Goal: Task Accomplishment & Management: Use online tool/utility

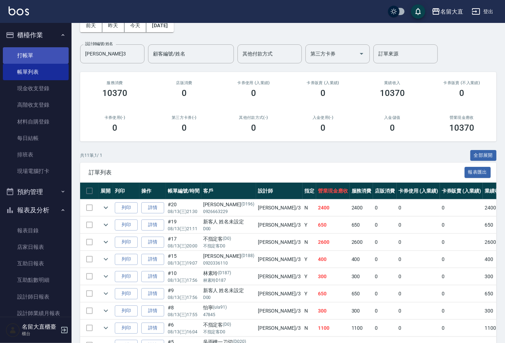
drag, startPoint x: 42, startPoint y: 60, endPoint x: 44, endPoint y: 56, distance: 4.2
click at [42, 59] on link "打帳單" at bounding box center [36, 55] width 66 height 16
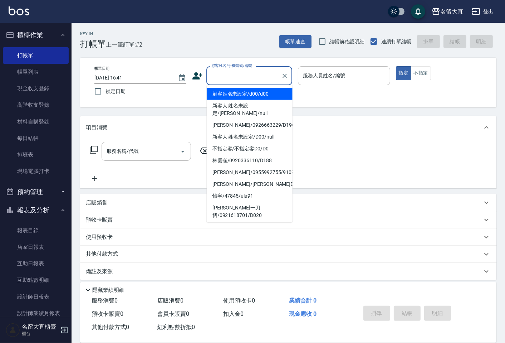
click at [245, 72] on input "顧客姓名/手機號碼/編號" at bounding box center [244, 75] width 69 height 13
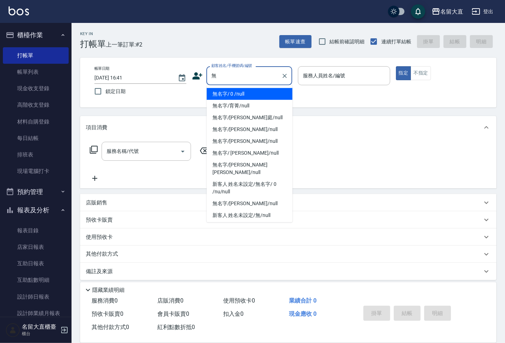
click at [242, 94] on li "無名字/ 0 /null" at bounding box center [250, 94] width 86 height 12
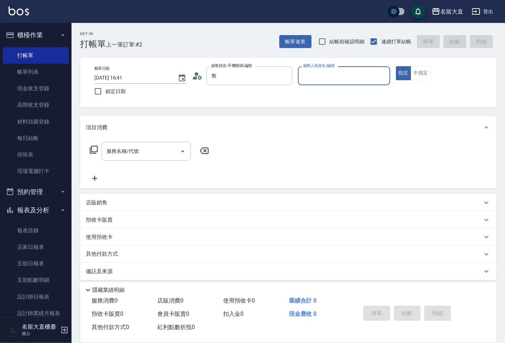
type input "無名字/ 0 /null"
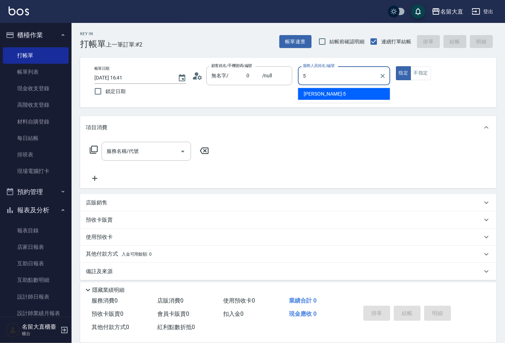
type input "[PERSON_NAME]-5"
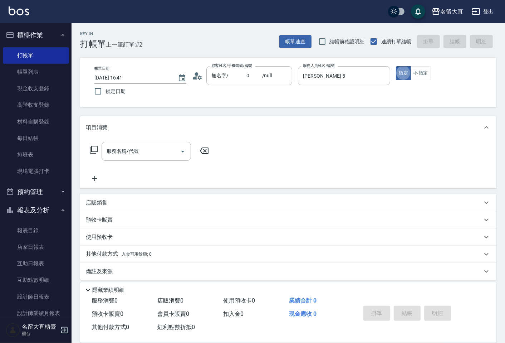
type button "true"
click at [423, 72] on button "不指定" at bounding box center [420, 73] width 20 height 14
drag, startPoint x: 105, startPoint y: 158, endPoint x: 131, endPoint y: 152, distance: 26.5
click at [108, 157] on div "服務名稱/代號" at bounding box center [146, 151] width 89 height 19
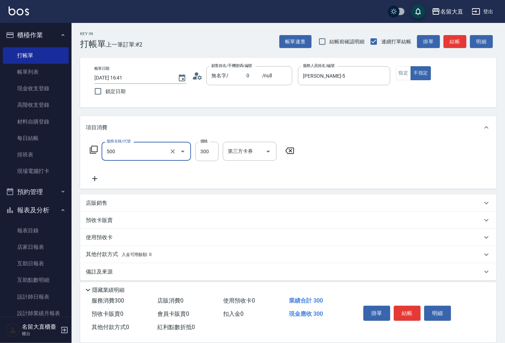
type input "洗髮(500)"
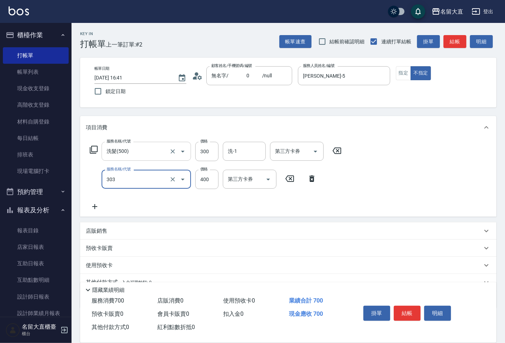
type input "剪髮(C級)(303)"
type input "350"
